Goal: Communication & Community: Answer question/provide support

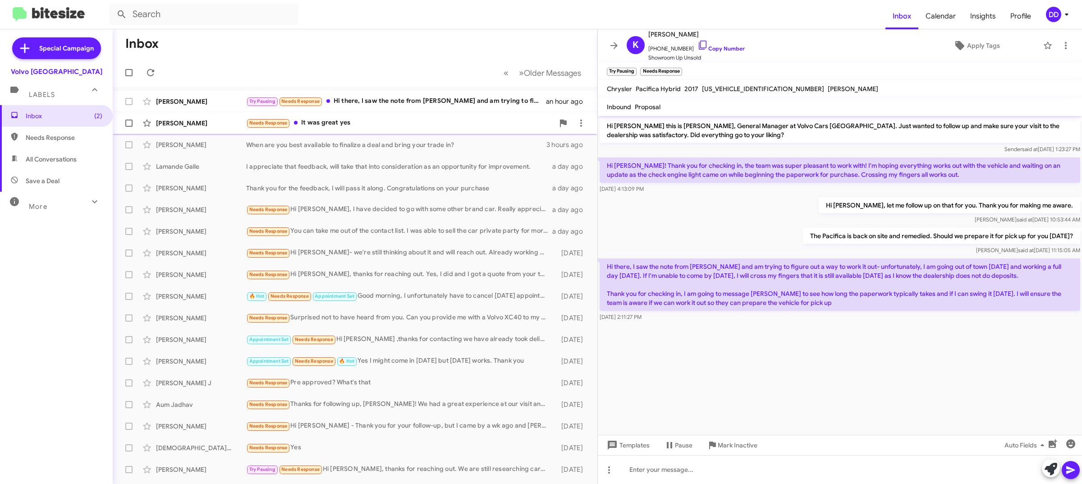
click at [398, 118] on div "Needs Response It was great yes" at bounding box center [400, 123] width 308 height 10
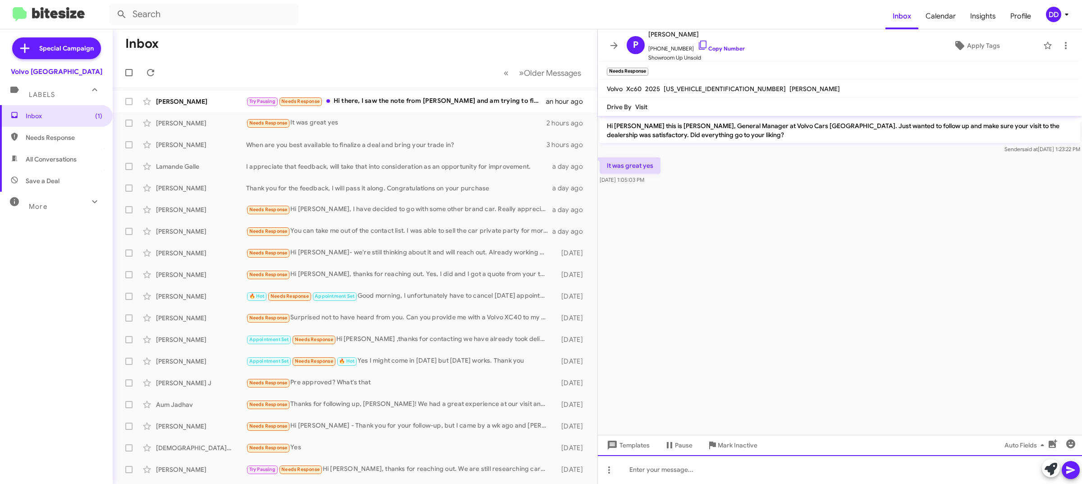
click at [733, 470] on div at bounding box center [840, 469] width 484 height 29
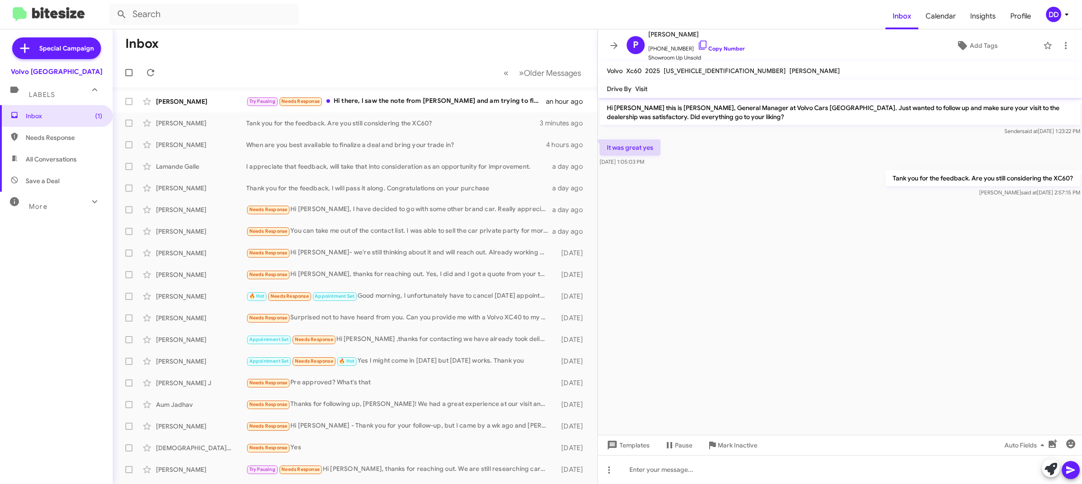
click at [386, 37] on mat-toolbar-row "Inbox" at bounding box center [355, 43] width 485 height 29
click at [414, 96] on div "Try Pausing Needs Response Hi there, I saw the note from Sohee and am trying to…" at bounding box center [400, 101] width 308 height 10
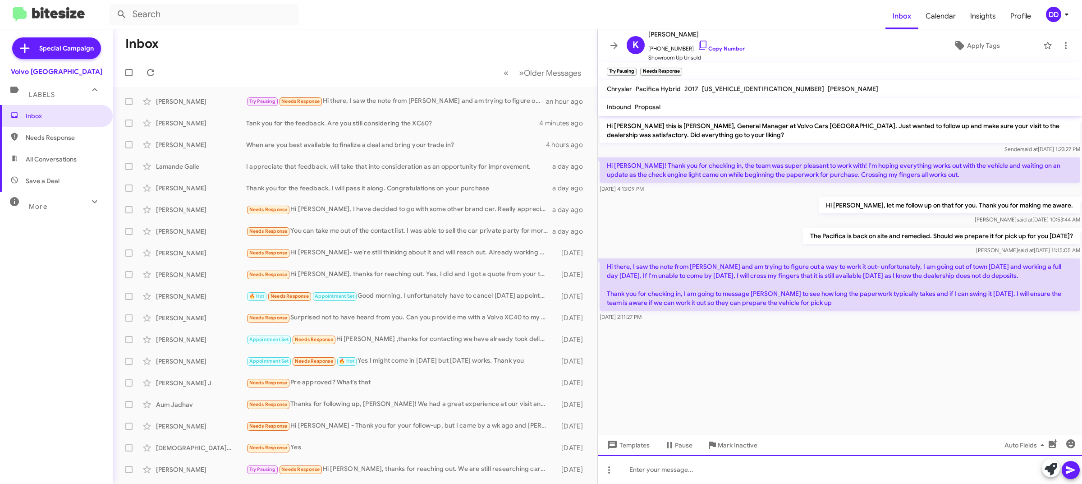
click at [749, 471] on div at bounding box center [840, 469] width 484 height 29
